Goal: Information Seeking & Learning: Learn about a topic

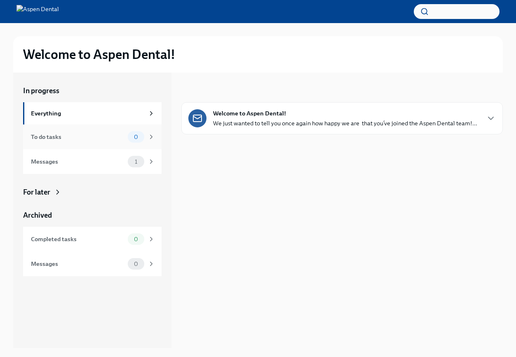
click at [53, 141] on div "To do tasks 0" at bounding box center [93, 137] width 124 height 12
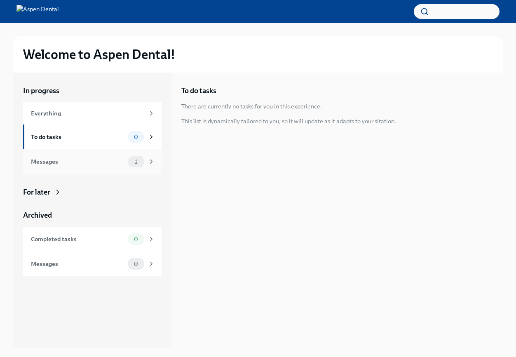
click at [49, 160] on div "Messages" at bounding box center [78, 161] width 94 height 9
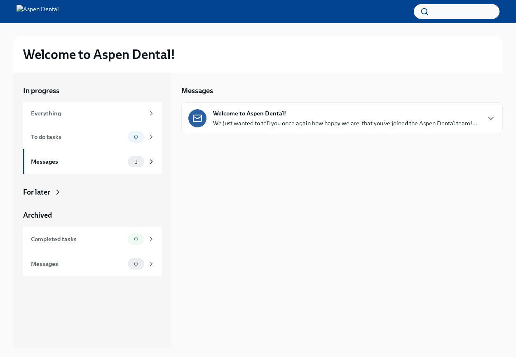
click at [235, 110] on strong "Welcome to Aspen Dental!" at bounding box center [249, 113] width 73 height 8
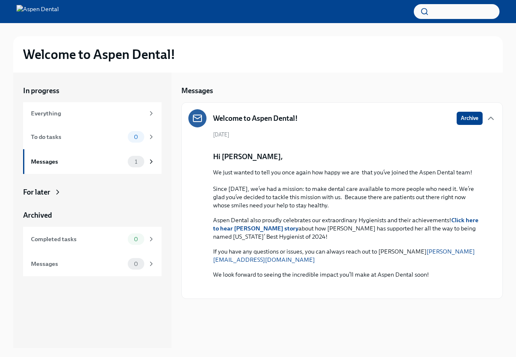
scroll to position [158, 0]
click at [108, 233] on div "Completed tasks 0" at bounding box center [92, 239] width 139 height 25
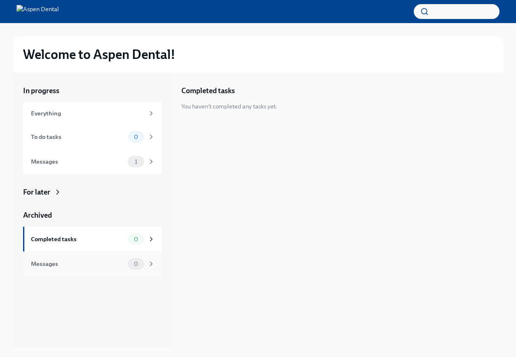
click at [95, 261] on div "Messages" at bounding box center [78, 263] width 94 height 9
click at [101, 114] on div "Everything" at bounding box center [87, 113] width 113 height 9
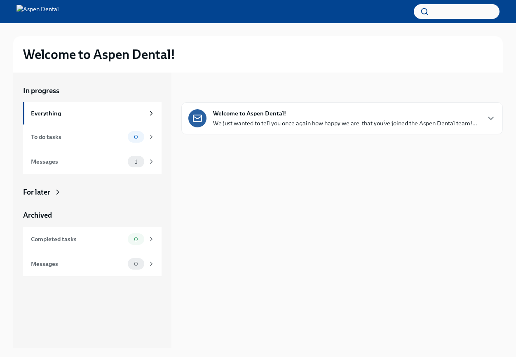
click at [59, 15] on img at bounding box center [37, 11] width 42 height 13
click at [44, 162] on div "Messages" at bounding box center [78, 161] width 94 height 9
click at [154, 166] on div "1" at bounding box center [141, 162] width 27 height 12
click at [247, 123] on p "We just wanted to tell you once again how happy we are  that you’ve joined the …" at bounding box center [345, 123] width 264 height 8
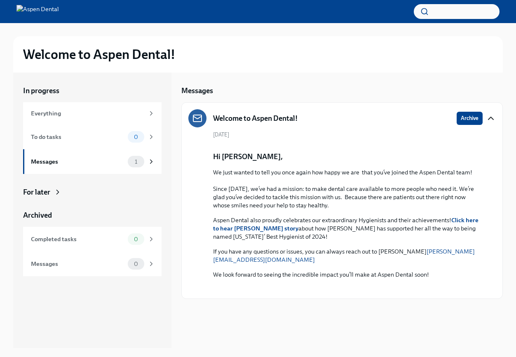
click at [492, 117] on icon "button" at bounding box center [491, 118] width 10 height 10
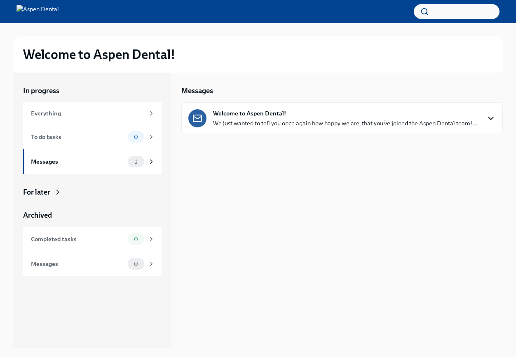
click at [492, 117] on icon "button" at bounding box center [491, 118] width 10 height 10
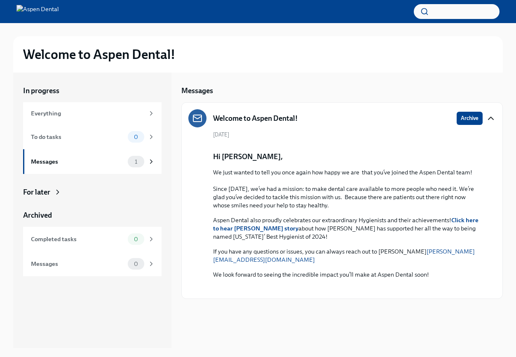
scroll to position [158, 0]
